Goal: Task Accomplishment & Management: Complete application form

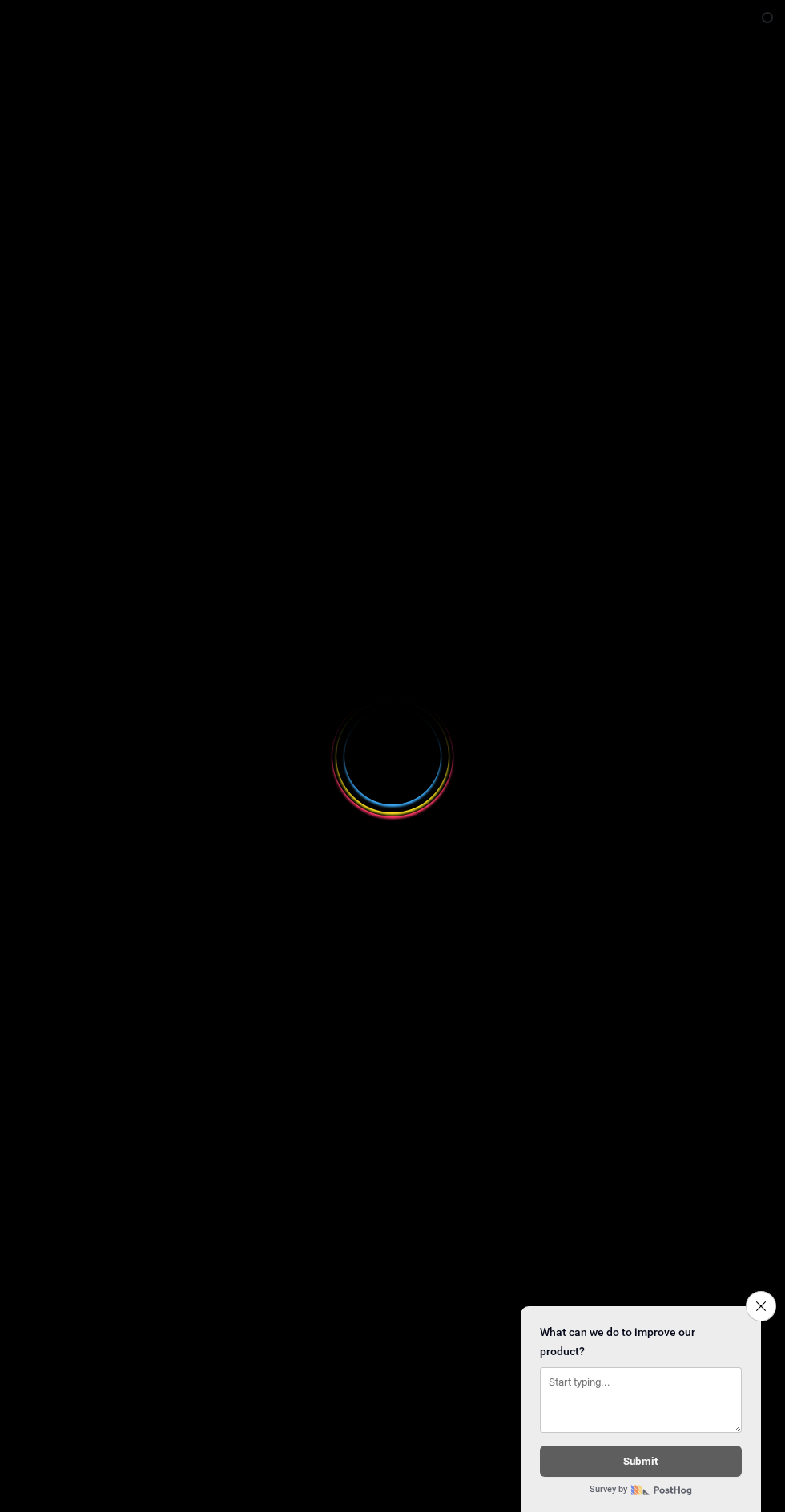
select select
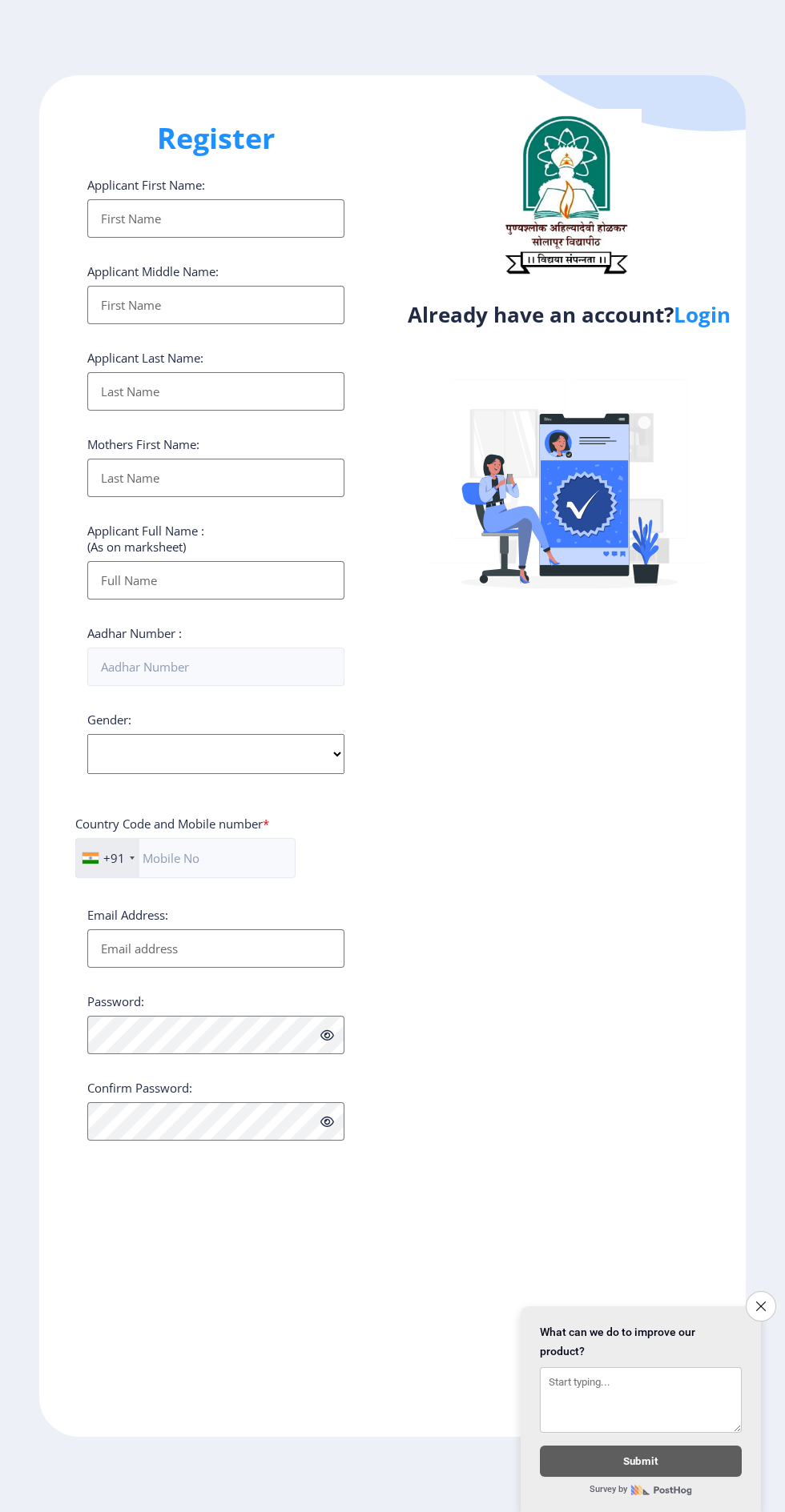
click at [747, 1295] on button "Close survey" at bounding box center [760, 1306] width 30 height 30
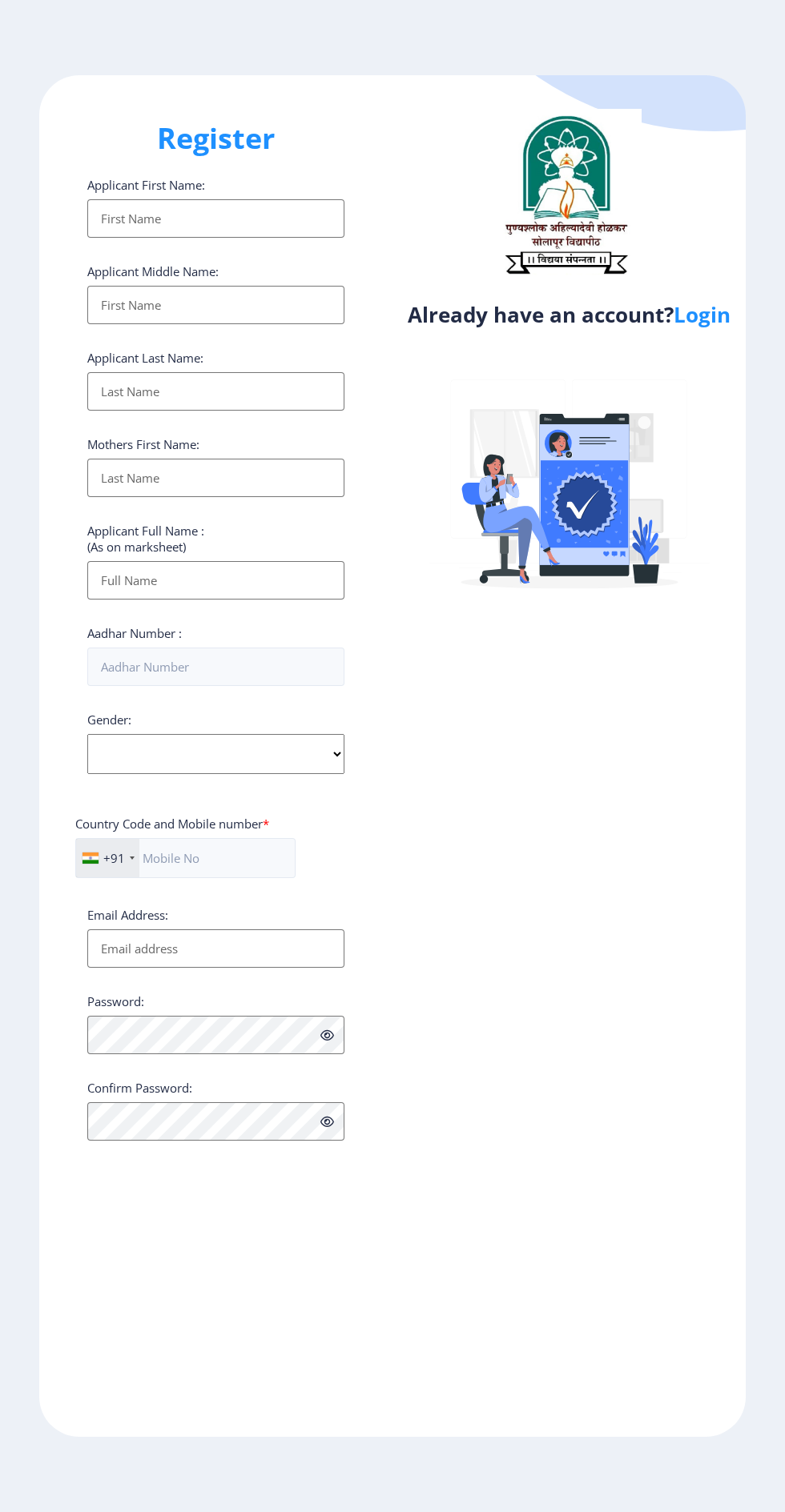
click at [241, 217] on input "Applicant First Name:" at bounding box center [215, 218] width 257 height 39
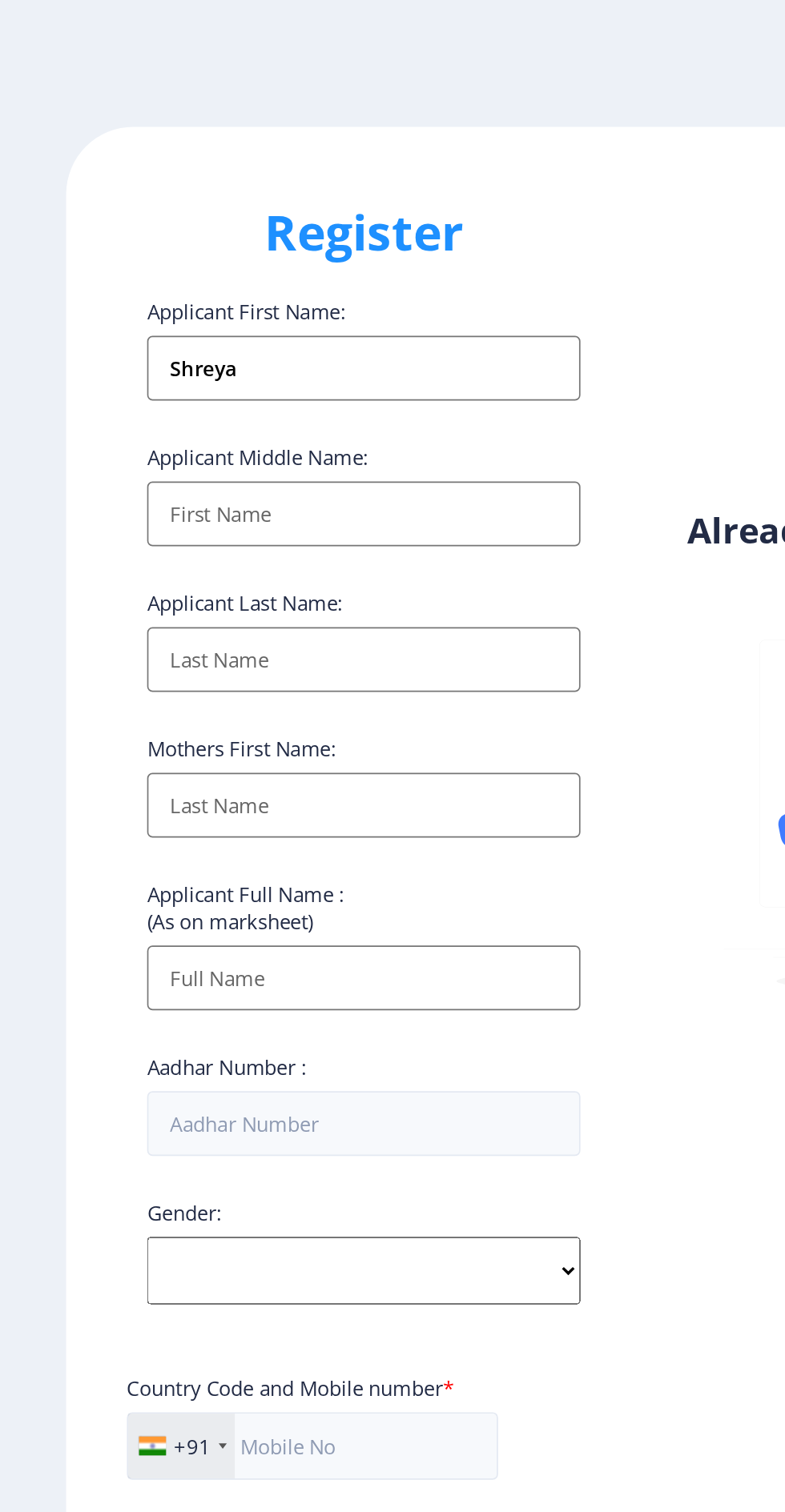
type input "Shreya"
click at [217, 307] on input "Applicant First Name:" at bounding box center [215, 305] width 257 height 39
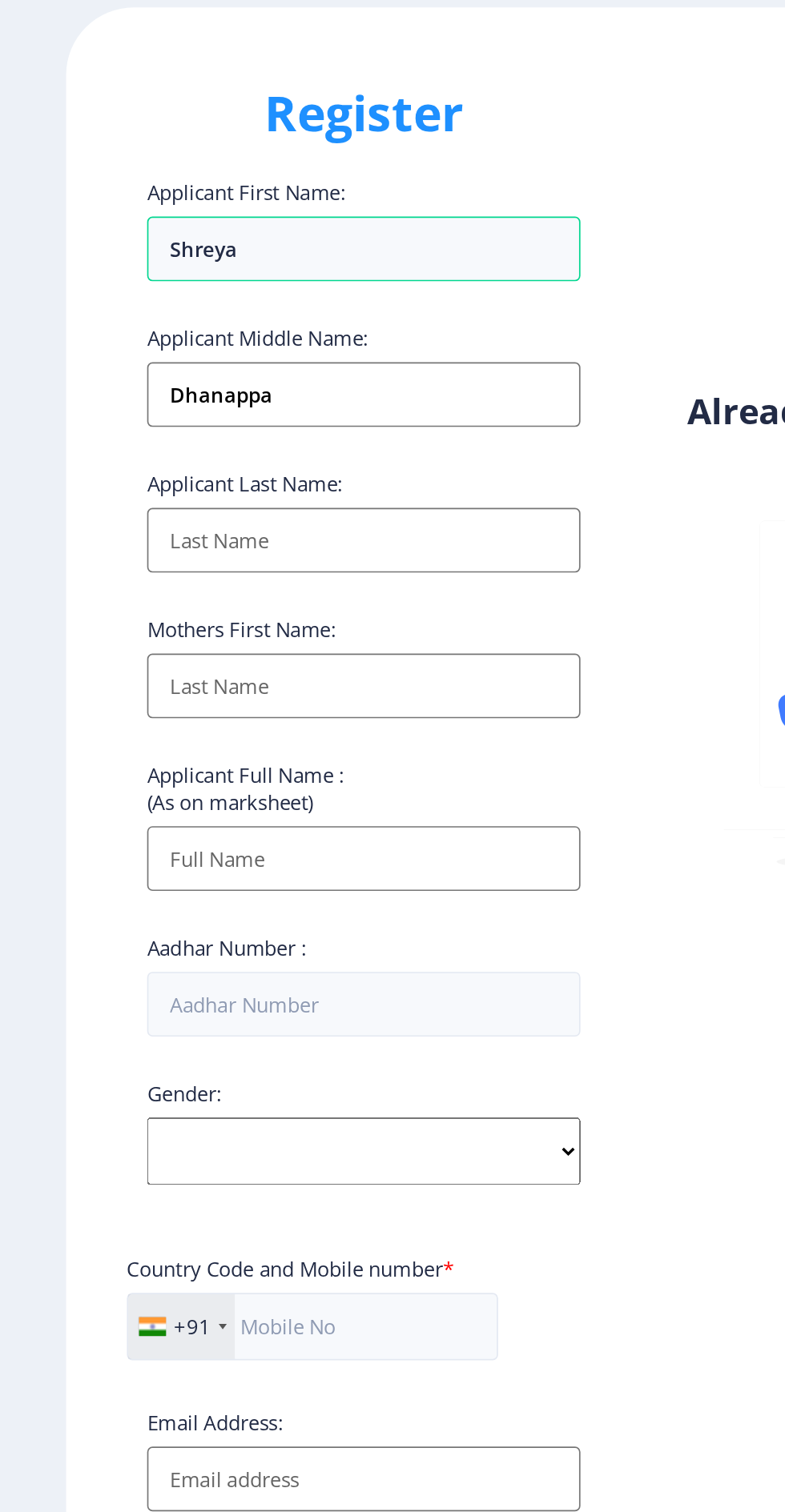
type input "dhanappa"
click at [217, 389] on input "Applicant First Name:" at bounding box center [215, 391] width 257 height 39
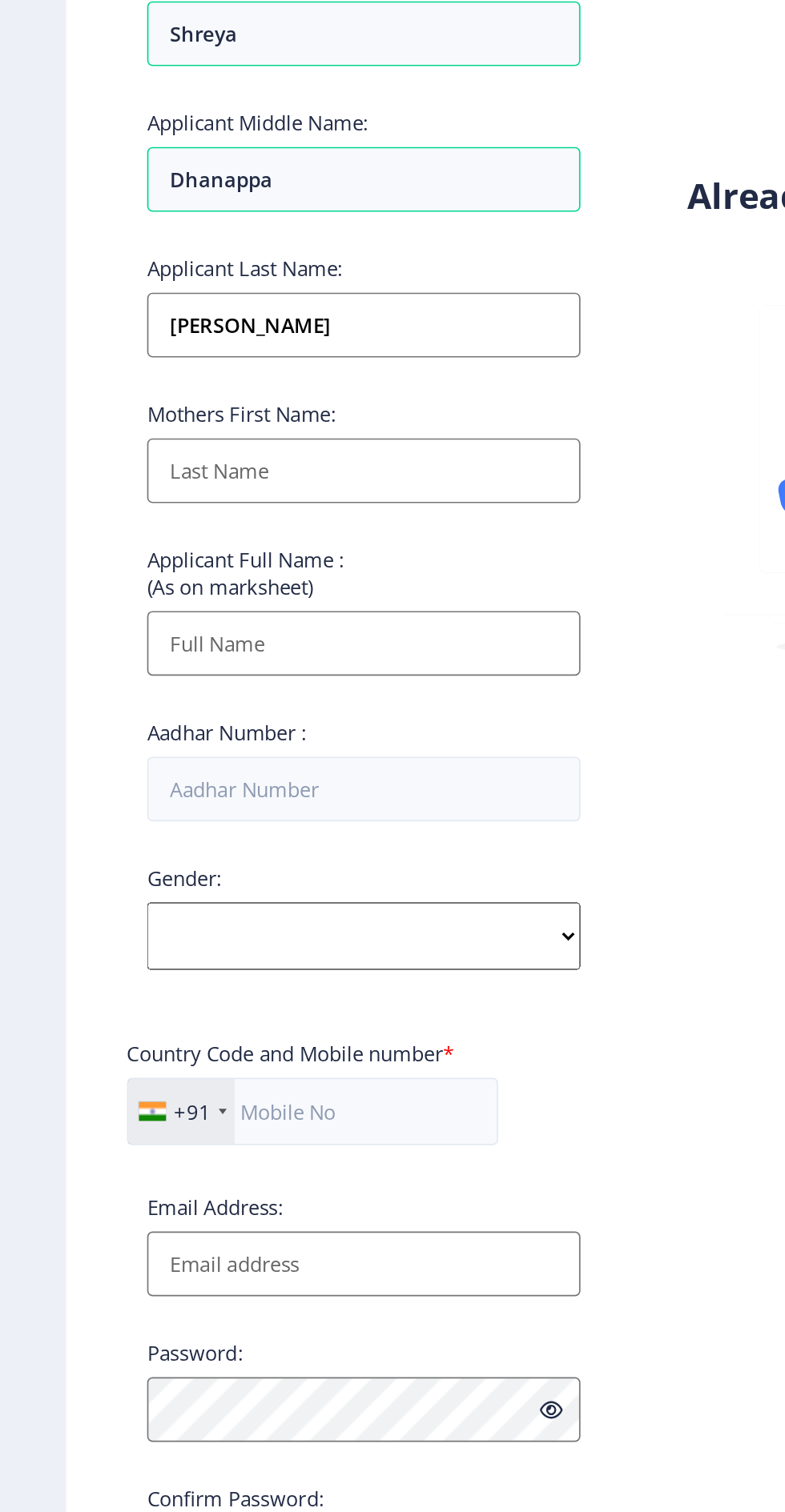
type input "[PERSON_NAME]"
click at [248, 490] on input "Applicant First Name:" at bounding box center [215, 477] width 257 height 39
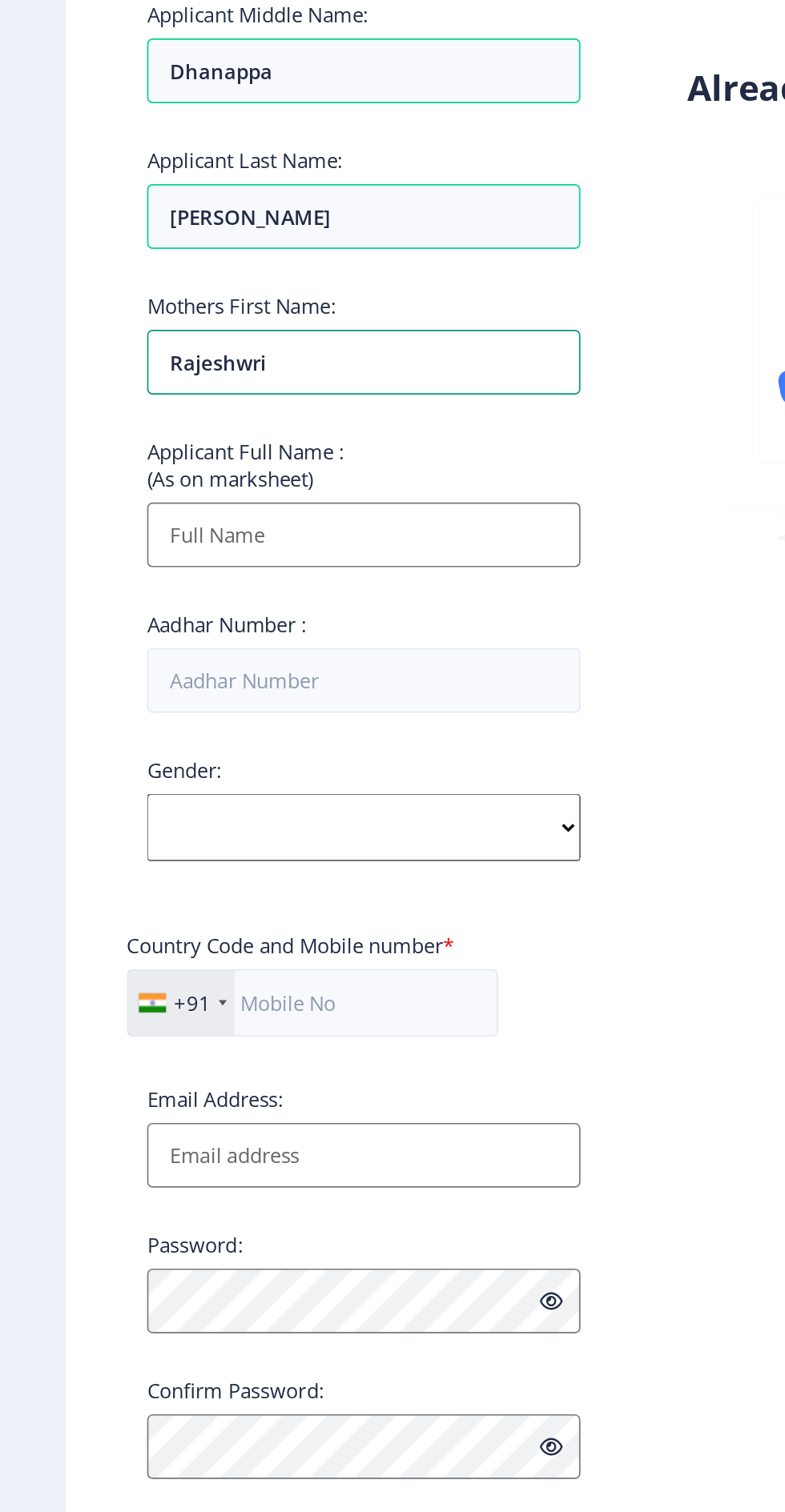
type input "Rajeshwri"
click at [239, 591] on input "Applicant First Name:" at bounding box center [215, 580] width 257 height 39
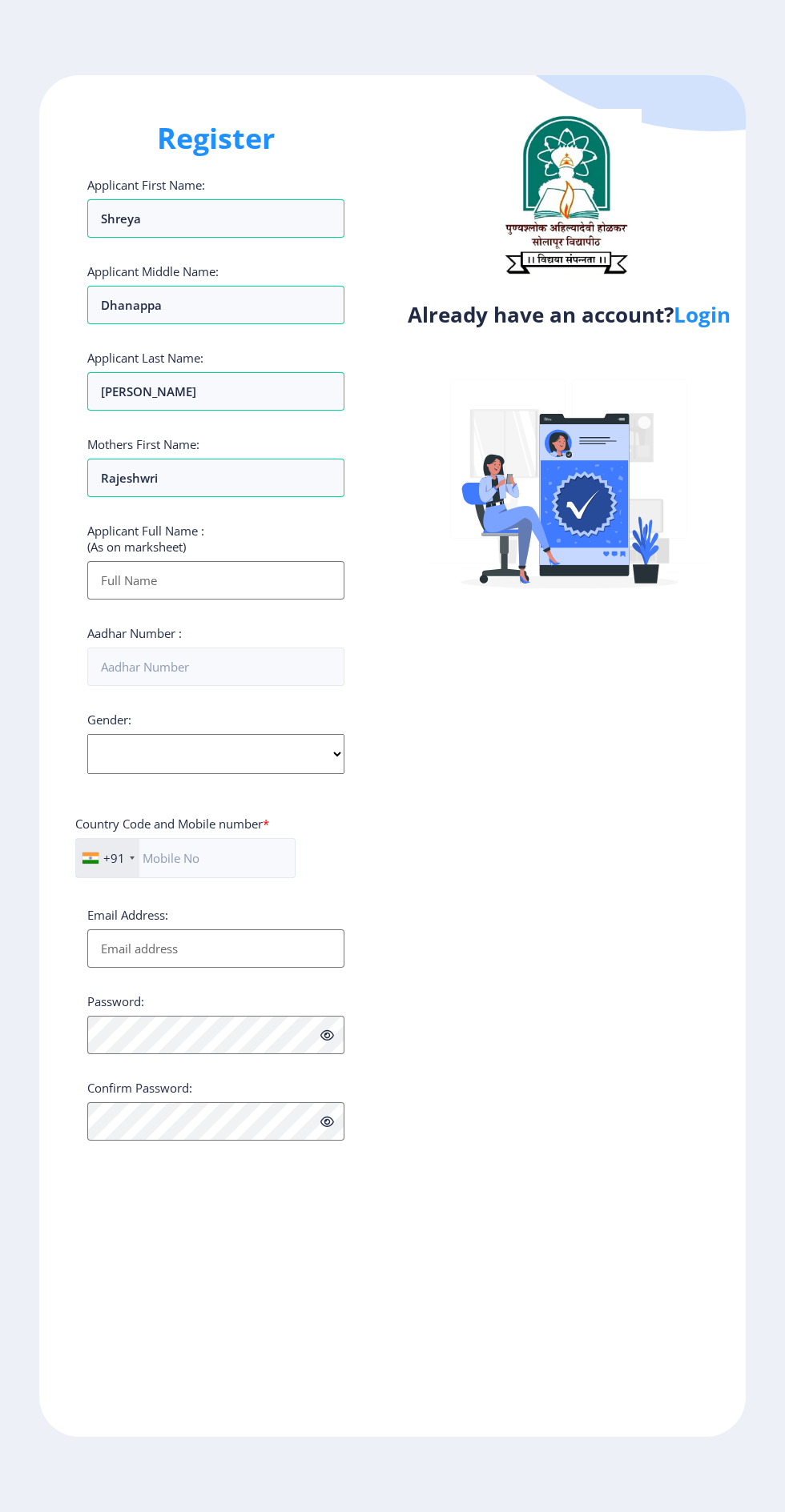
click at [230, 579] on input "Applicant First Name:" at bounding box center [215, 580] width 257 height 39
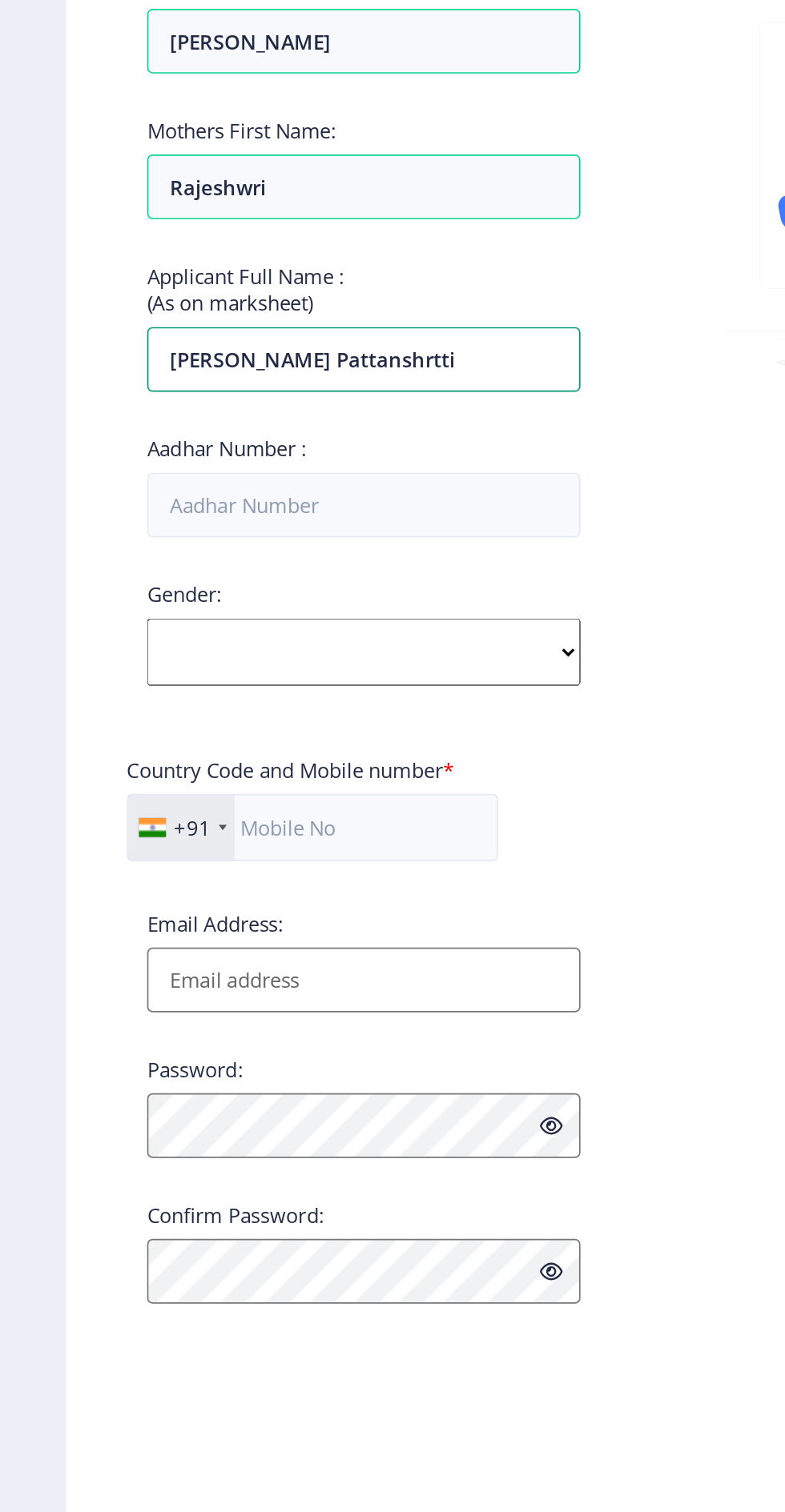
click at [266, 581] on input "[PERSON_NAME] pattanshrtti" at bounding box center [215, 580] width 257 height 39
type input "[PERSON_NAME] Dhanappa [PERSON_NAME]"
